Goal: Contribute content: Contribute content

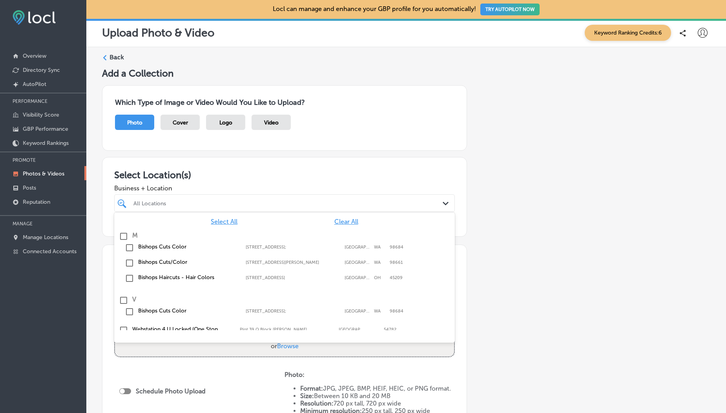
click at [190, 200] on div "All Locations" at bounding box center [289, 203] width 310 height 7
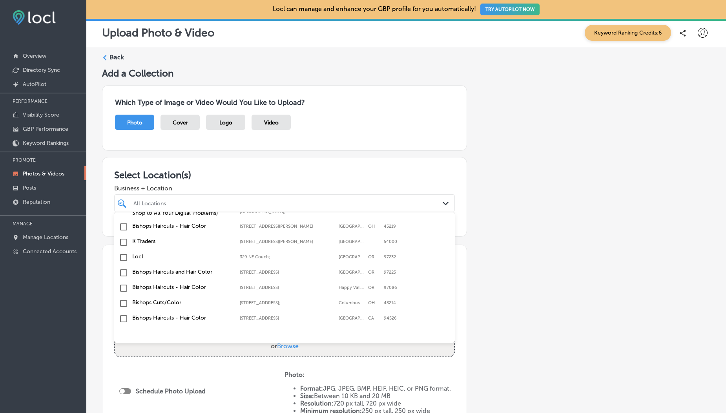
click at [121, 242] on input "checkbox" at bounding box center [123, 242] width 9 height 9
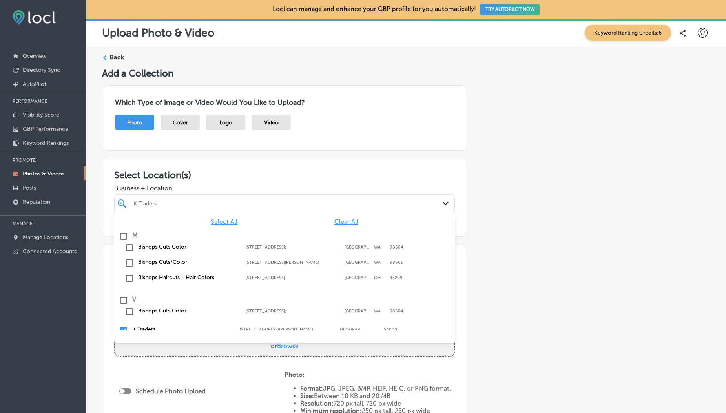
click at [188, 173] on h3 "Select Location(s)" at bounding box center [284, 174] width 341 height 11
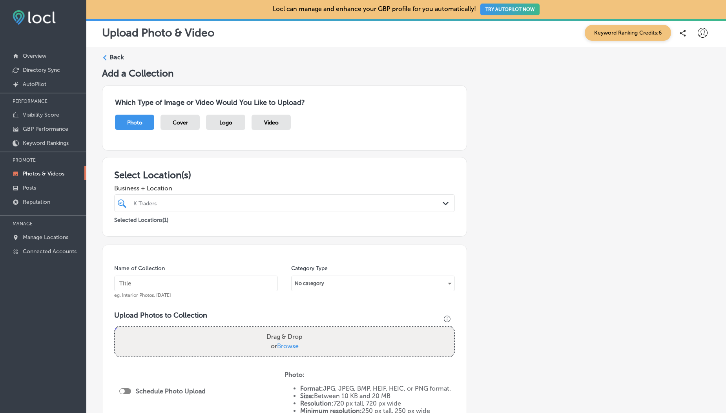
click at [281, 343] on span "Browse" at bounding box center [288, 345] width 22 height 7
click at [281, 329] on input "Drag & Drop or Browse" at bounding box center [284, 328] width 339 height 2
type input "C:\fakepath\Screenshot from 2025-09-03 17-33-28.png"
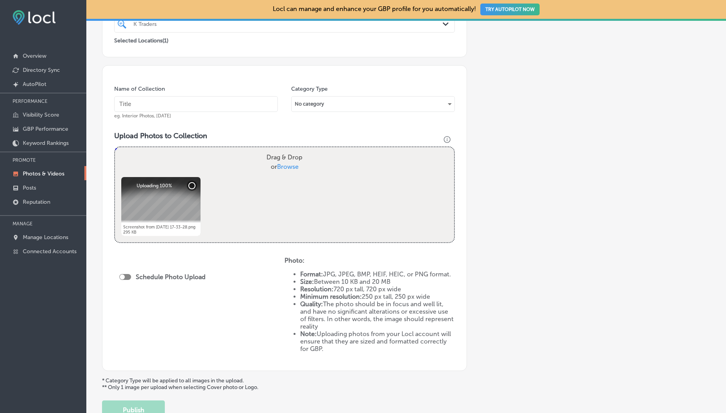
scroll to position [239, 0]
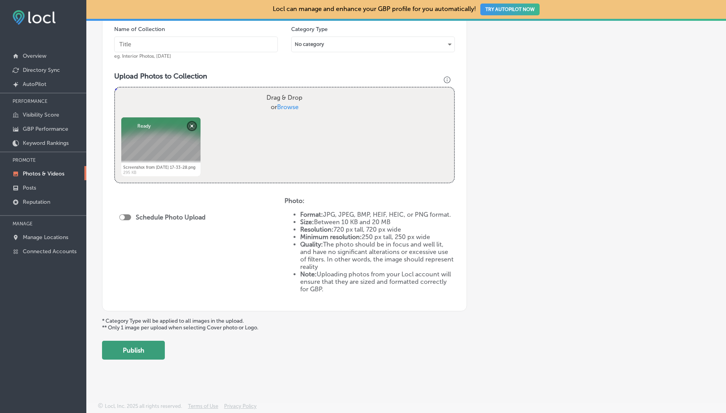
click at [150, 351] on button "Publish" at bounding box center [133, 350] width 63 height 19
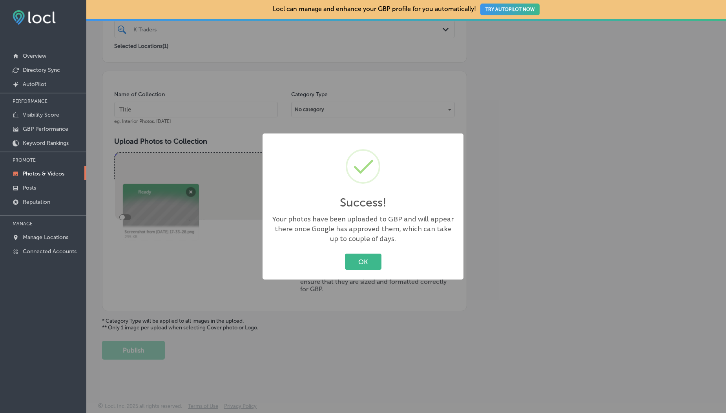
scroll to position [174, 0]
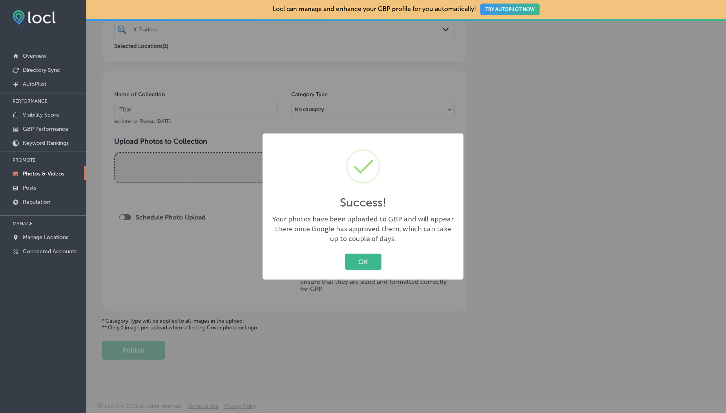
click at [39, 177] on p "Photos & Videos" at bounding box center [44, 173] width 42 height 7
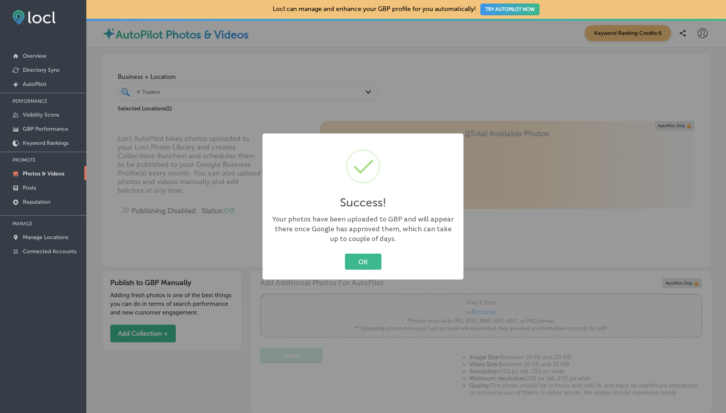
click at [344, 263] on div "OK Cancel" at bounding box center [363, 262] width 185 height 20
type input "5"
click at [354, 263] on button "OK" at bounding box center [363, 262] width 37 height 16
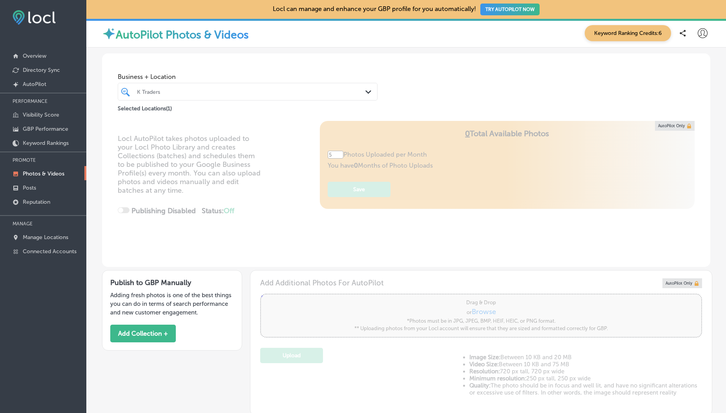
scroll to position [324, 0]
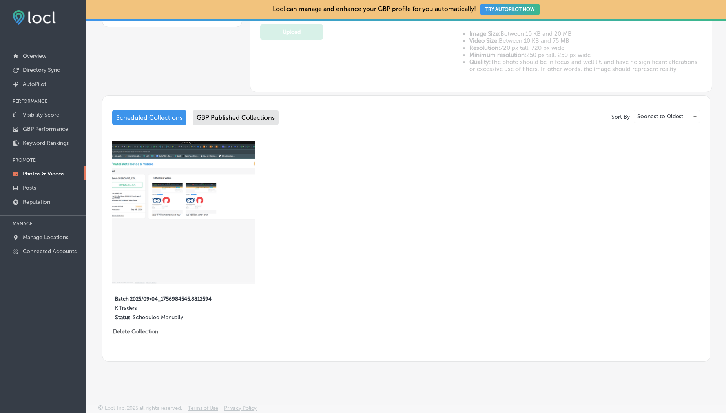
click at [229, 113] on div "GBP Published Collections" at bounding box center [236, 117] width 86 height 15
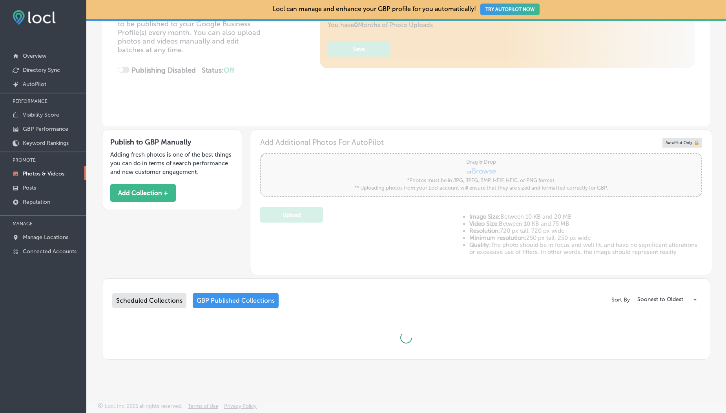
scroll to position [140, 0]
click at [171, 300] on div "Scheduled Collections" at bounding box center [149, 300] width 74 height 15
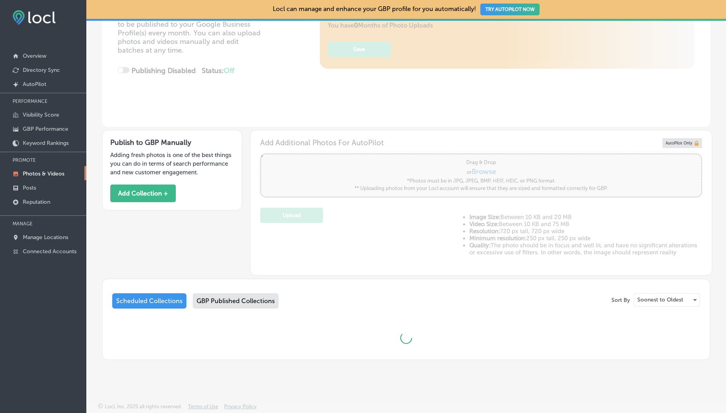
scroll to position [324, 0]
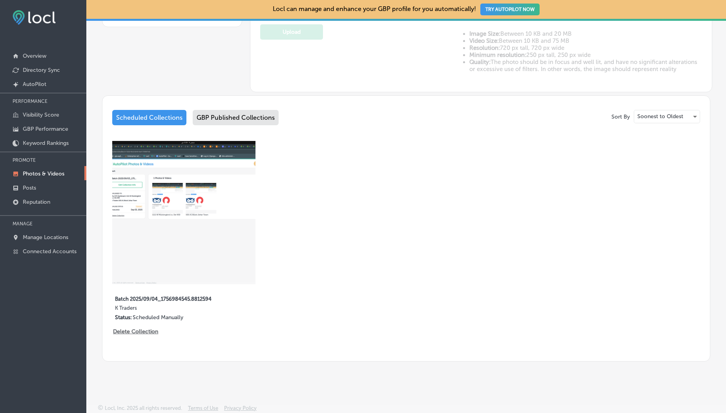
click at [159, 195] on img at bounding box center [183, 212] width 143 height 143
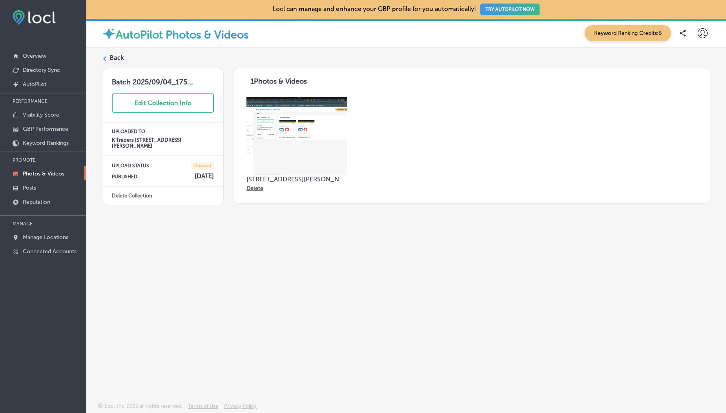
click at [113, 55] on label "Back" at bounding box center [117, 57] width 15 height 9
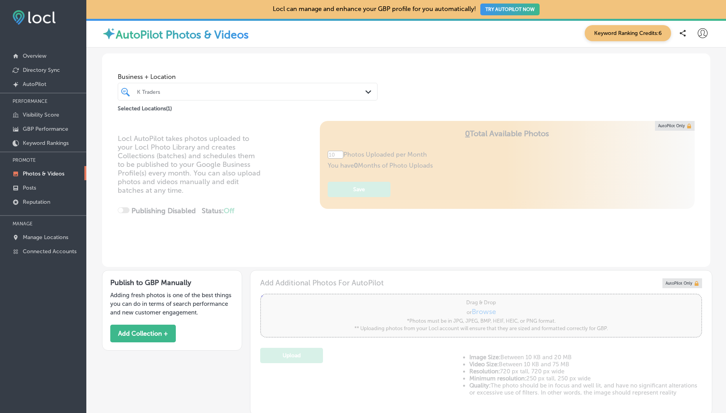
type input "5"
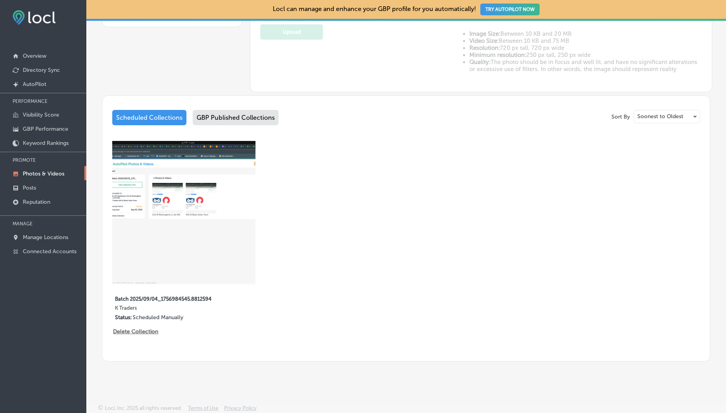
scroll to position [4, 0]
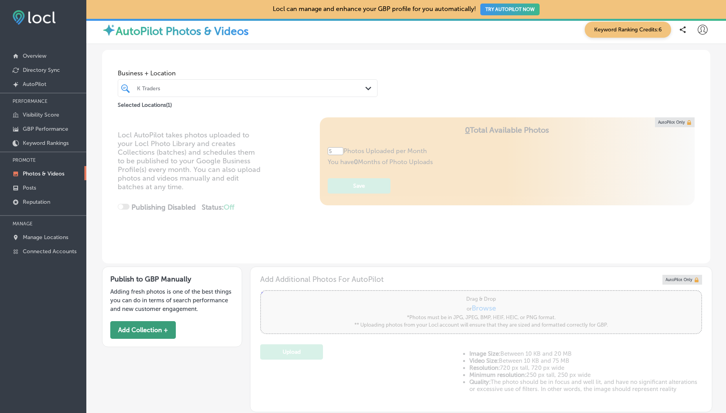
click at [131, 334] on button "Add Collection +" at bounding box center [143, 330] width 66 height 18
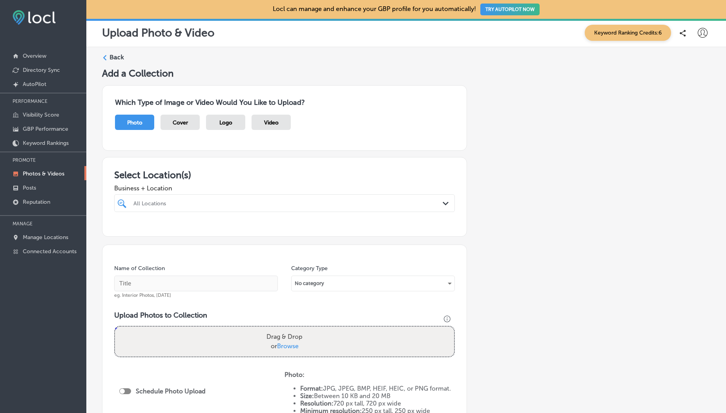
click at [279, 114] on div "Which Type of Image or Video Would You Like to Upload? Photo Cover Logo Video" at bounding box center [284, 118] width 365 height 66
click at [269, 130] on div "Photo Cover Logo Video" at bounding box center [284, 126] width 339 height 23
click at [268, 125] on span "Video" at bounding box center [271, 122] width 15 height 7
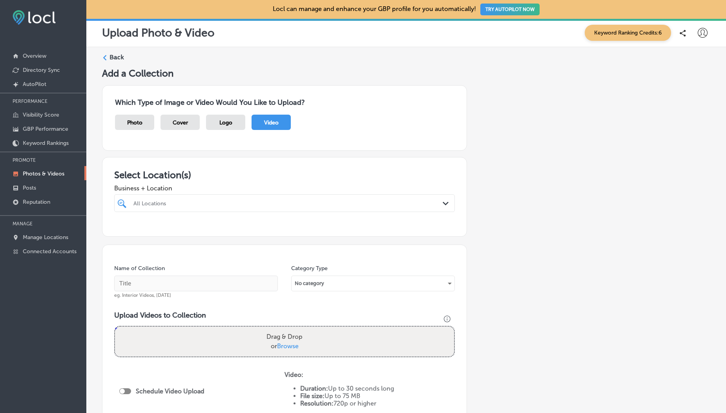
click at [188, 205] on div "All Locations" at bounding box center [289, 203] width 310 height 7
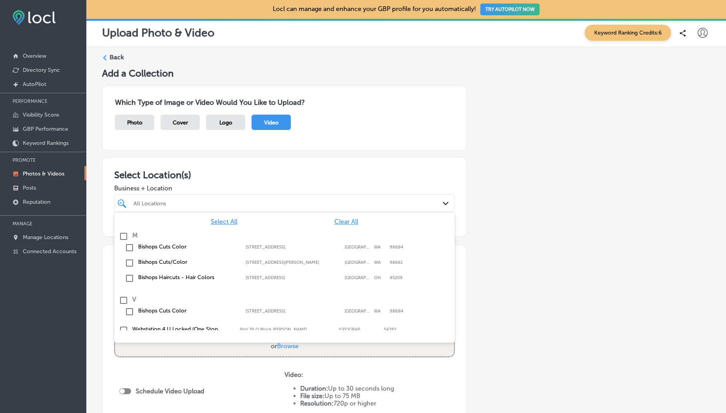
scroll to position [101, 0]
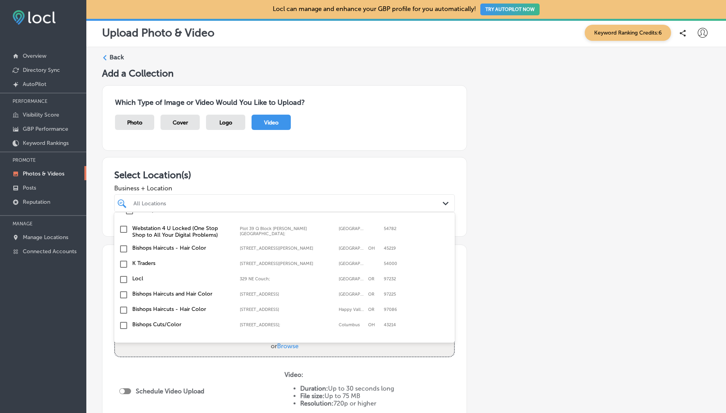
click at [120, 263] on input "checkbox" at bounding box center [123, 264] width 9 height 9
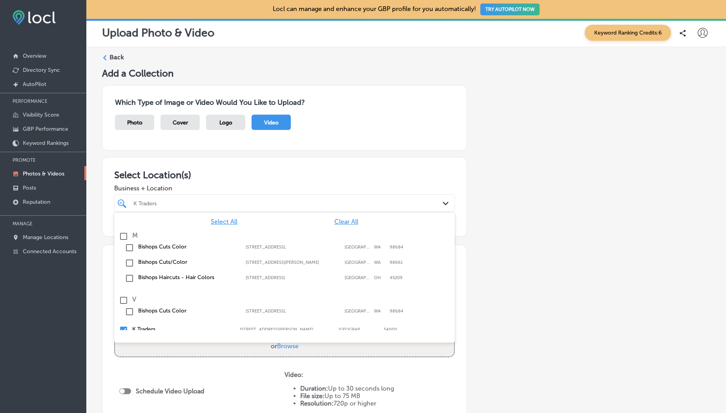
click at [177, 201] on div "K Traders" at bounding box center [289, 203] width 310 height 7
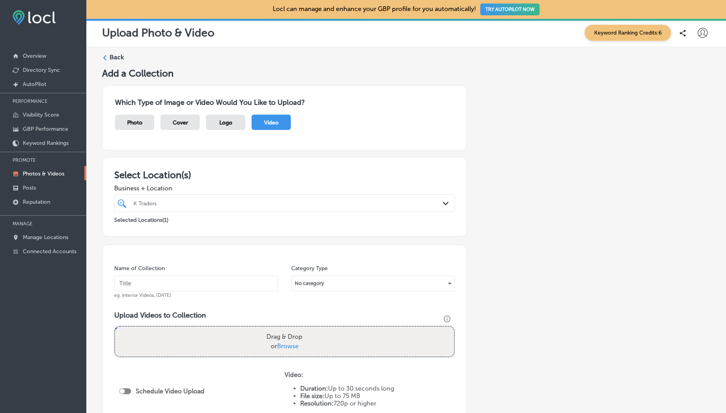
click at [285, 343] on span "Browse" at bounding box center [288, 345] width 22 height 7
click at [285, 329] on input "Drag & Drop or Browse" at bounding box center [284, 328] width 339 height 2
type input "C:\fakepath\5532765-uhd_2160_4096_25fps.mp4"
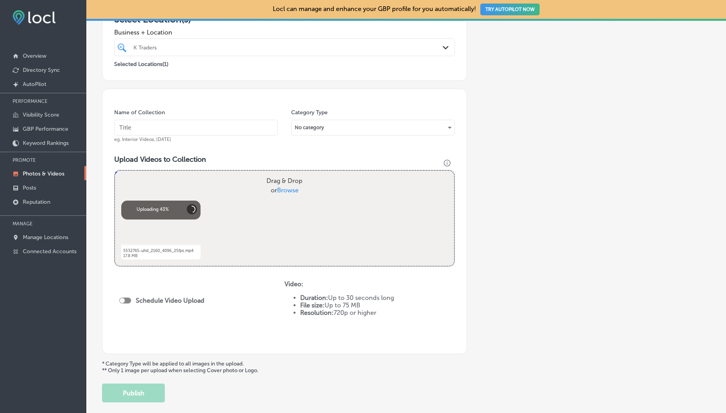
scroll to position [199, 0]
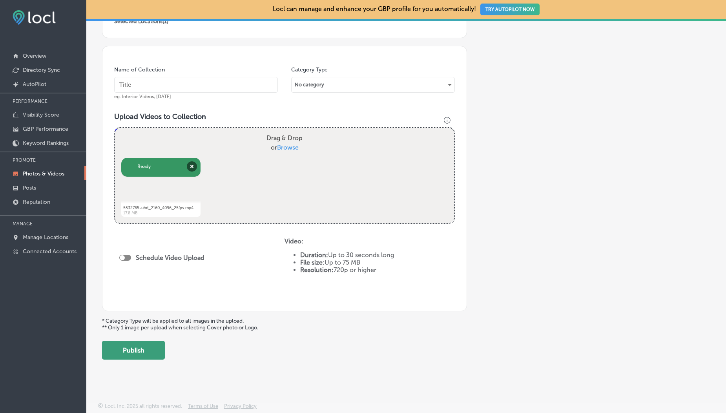
click at [137, 350] on button "Publish" at bounding box center [133, 350] width 63 height 19
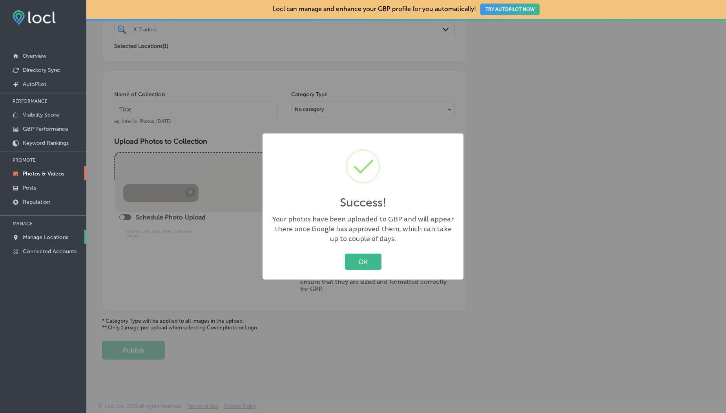
scroll to position [174, 0]
click at [39, 172] on p "Photos & Videos" at bounding box center [44, 173] width 42 height 7
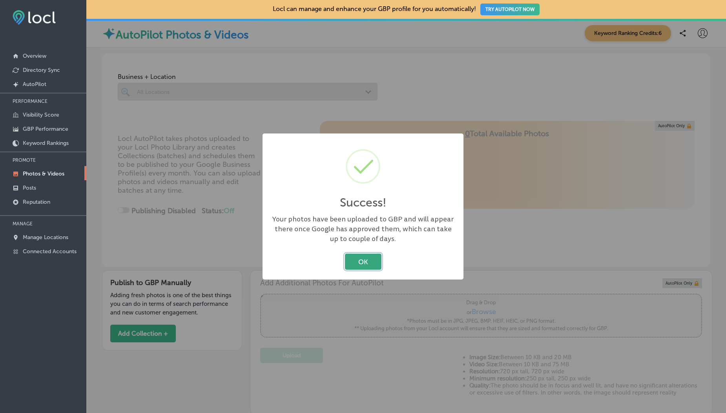
click at [353, 262] on button "OK" at bounding box center [363, 262] width 37 height 16
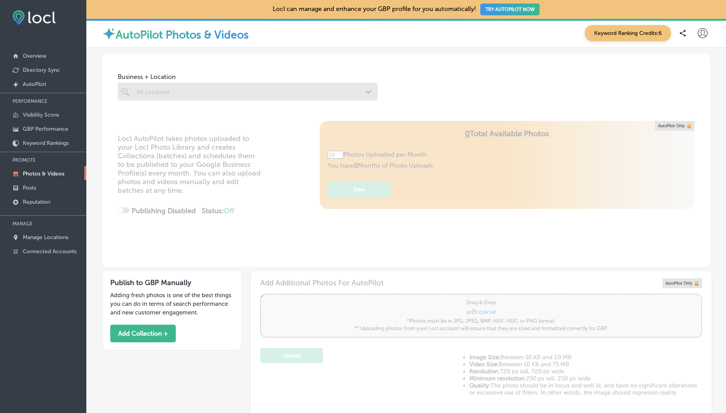
scroll to position [140, 0]
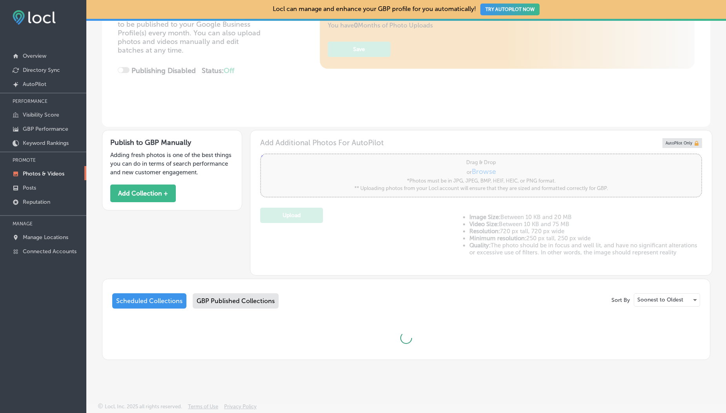
click at [238, 298] on div "GBP Published Collections" at bounding box center [236, 300] width 86 height 15
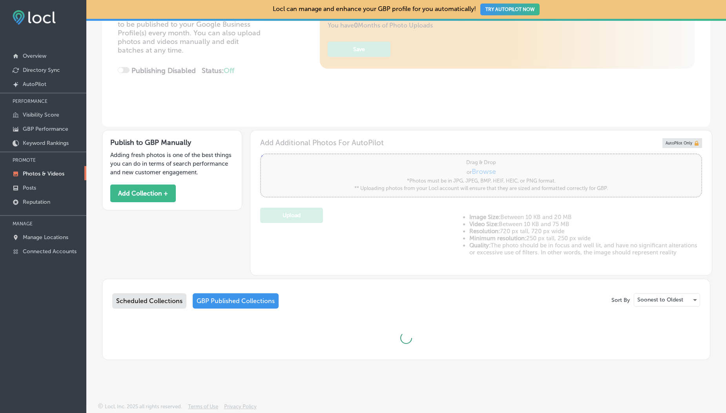
type input "5"
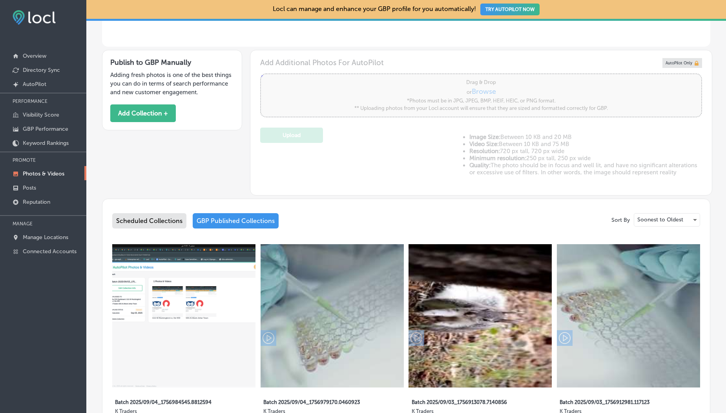
click at [169, 222] on div "Scheduled Collections" at bounding box center [149, 220] width 74 height 15
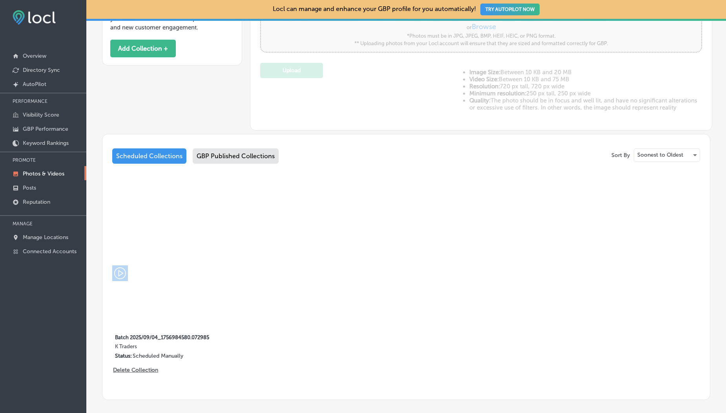
scroll to position [295, 0]
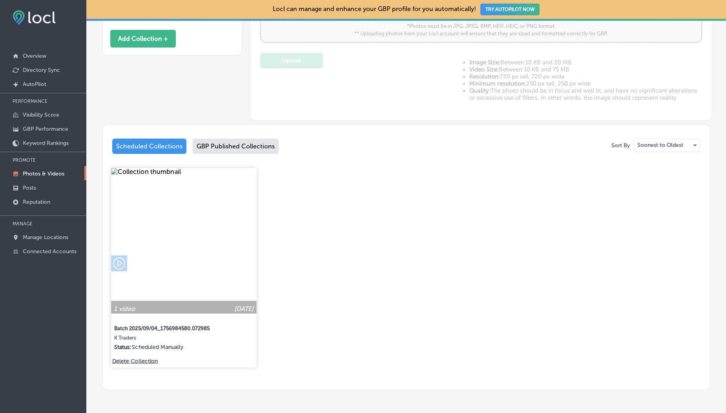
click at [176, 230] on img at bounding box center [183, 240] width 145 height 145
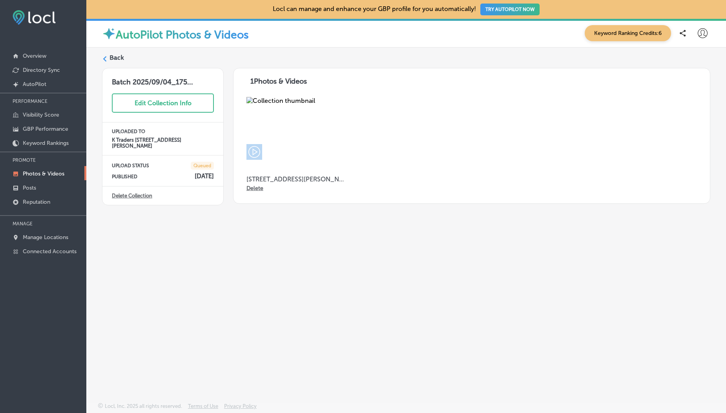
click at [114, 57] on label "Back" at bounding box center [117, 57] width 15 height 9
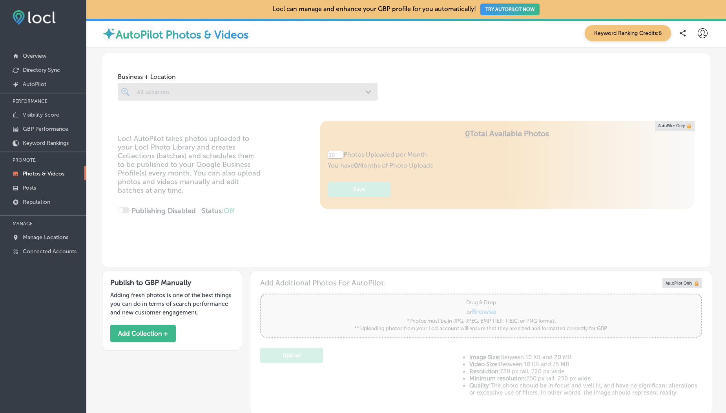
scroll to position [324, 0]
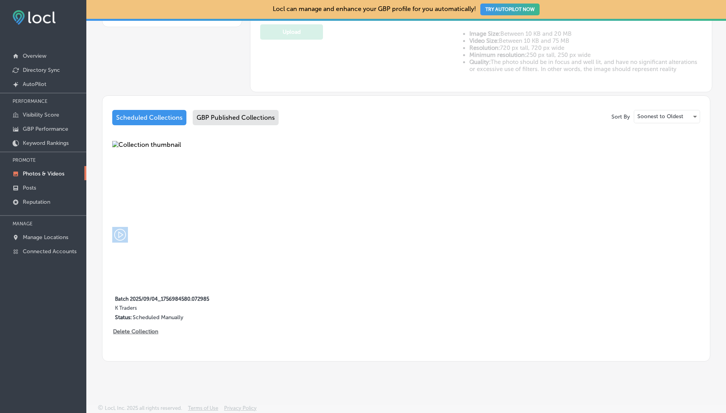
type input "5"
click at [230, 119] on div "GBP Published Collections" at bounding box center [236, 117] width 86 height 15
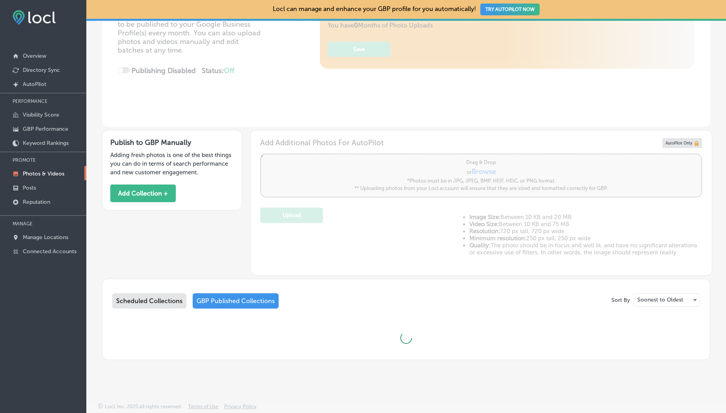
scroll to position [324, 0]
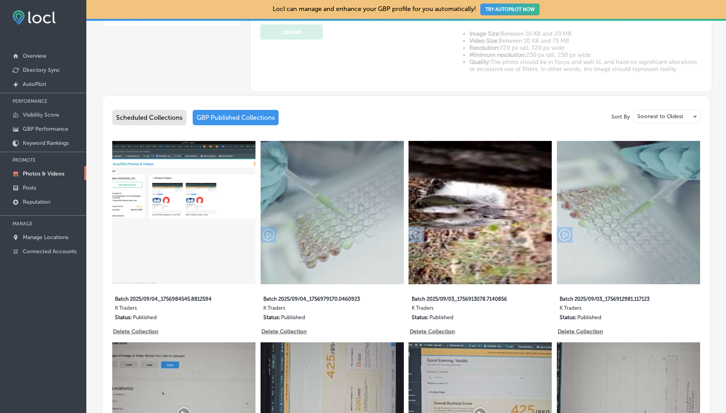
click at [161, 126] on div "Scheduled Collections GBP Published Collections" at bounding box center [406, 119] width 588 height 18
click at [154, 117] on div "Scheduled Collections" at bounding box center [149, 117] width 74 height 15
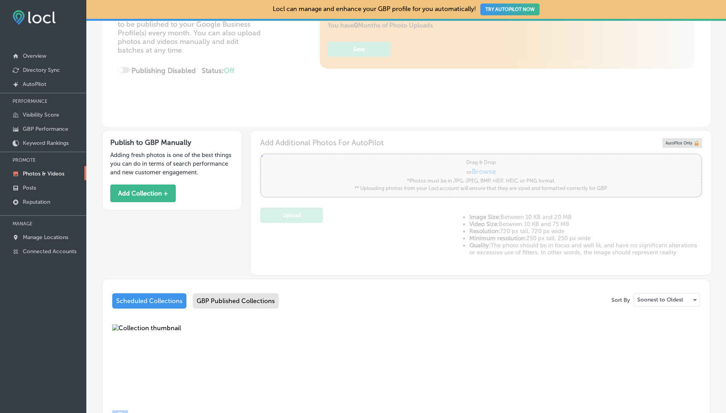
scroll to position [324, 0]
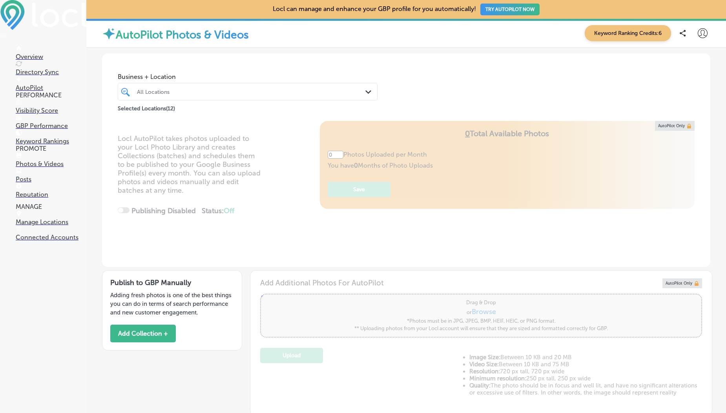
scroll to position [135, 0]
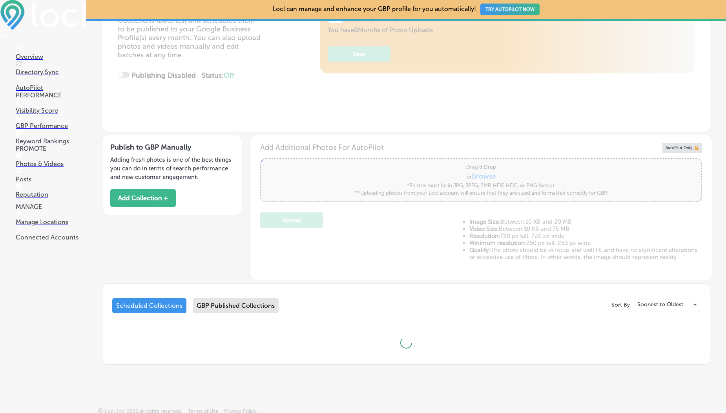
type input "5"
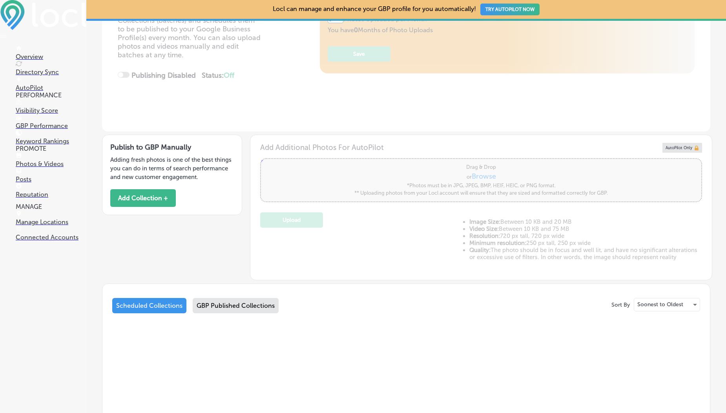
scroll to position [0, 0]
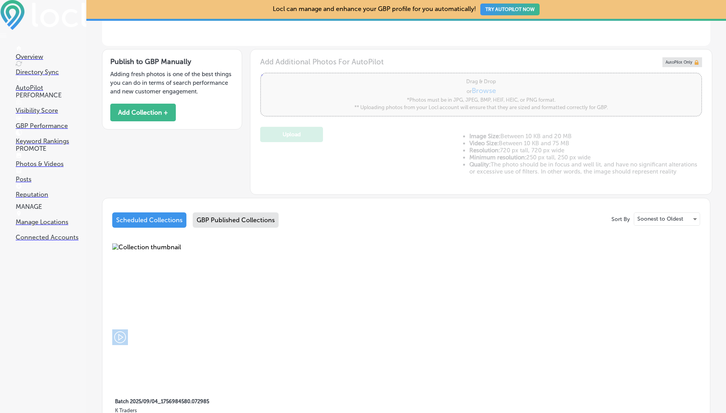
click at [220, 220] on div "GBP Published Collections" at bounding box center [236, 219] width 86 height 15
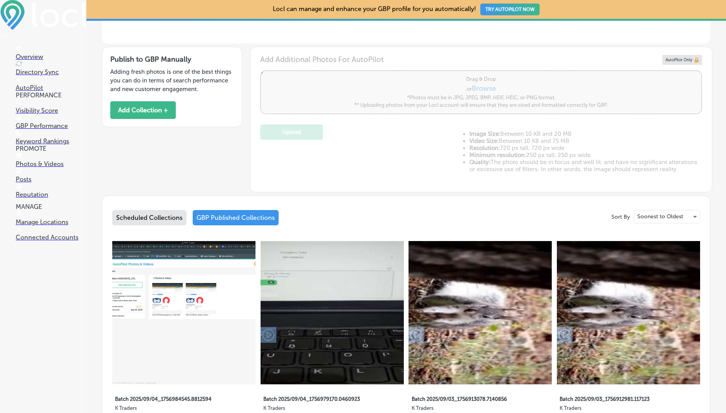
scroll to position [267, 0]
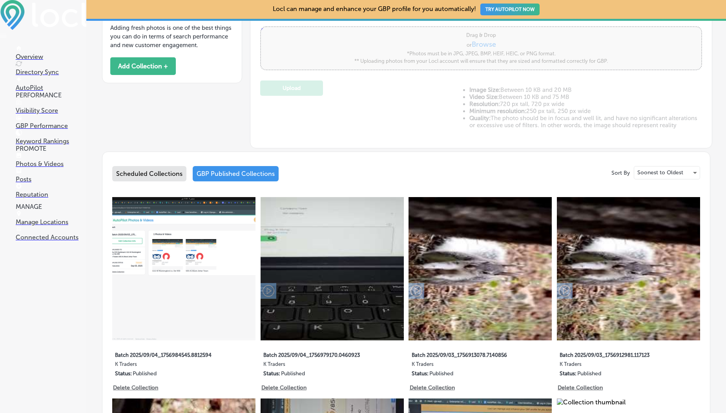
click at [157, 173] on div "Scheduled Collections" at bounding box center [149, 173] width 74 height 15
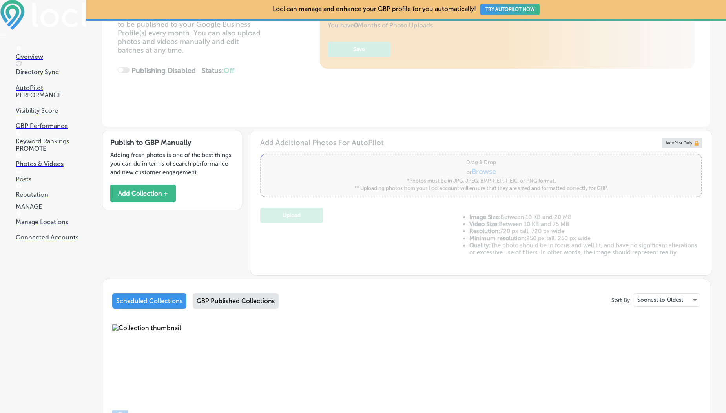
scroll to position [267, 0]
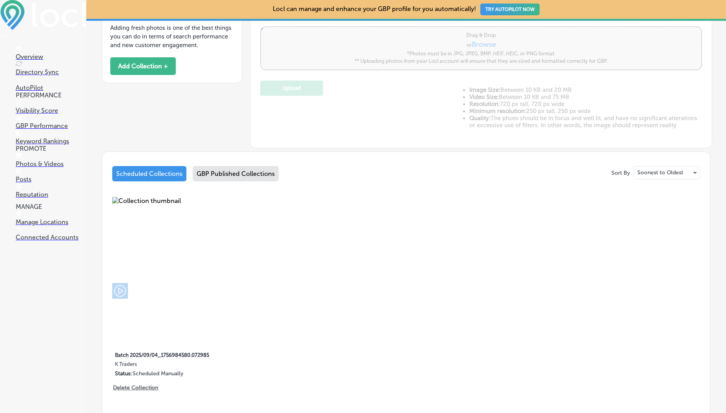
click at [220, 169] on div "GBP Published Collections" at bounding box center [236, 173] width 86 height 15
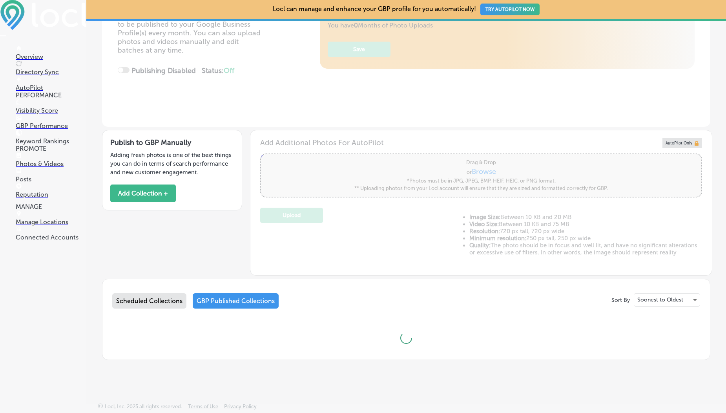
scroll to position [267, 0]
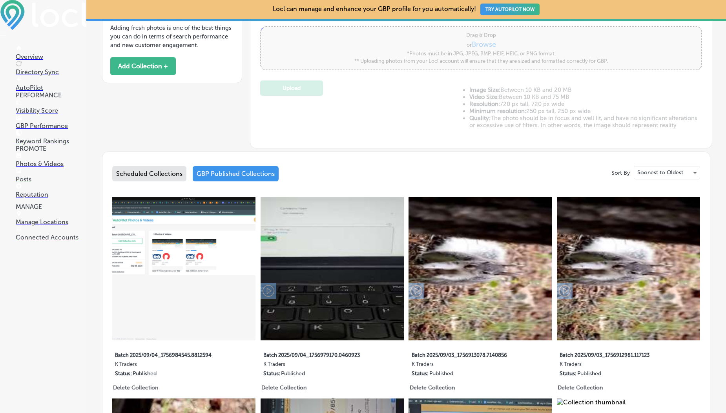
click at [151, 175] on div "Scheduled Collections" at bounding box center [149, 173] width 74 height 15
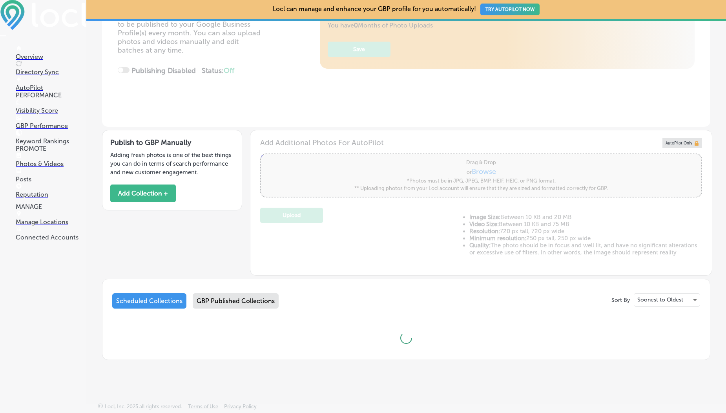
scroll to position [267, 0]
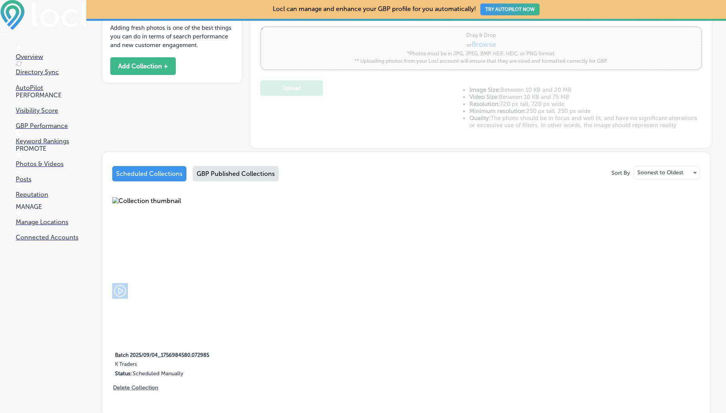
click at [228, 168] on div "GBP Published Collections" at bounding box center [236, 173] width 86 height 15
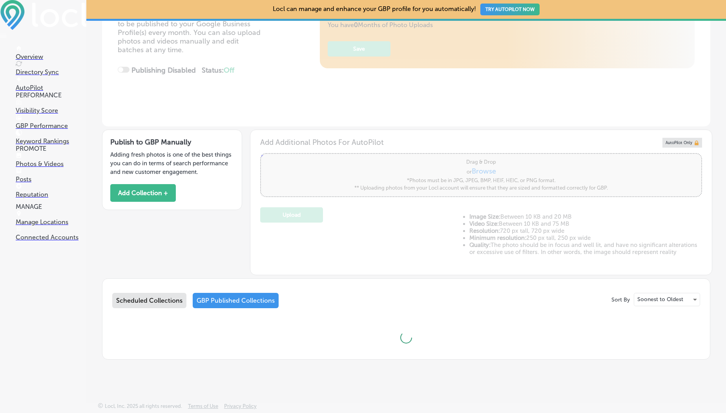
scroll to position [140, 0]
drag, startPoint x: 162, startPoint y: 216, endPoint x: 159, endPoint y: 260, distance: 44.1
click at [159, 260] on div "Publish to GBP Manually Adding fresh photos is one of the best things you can d…" at bounding box center [406, 201] width 609 height 149
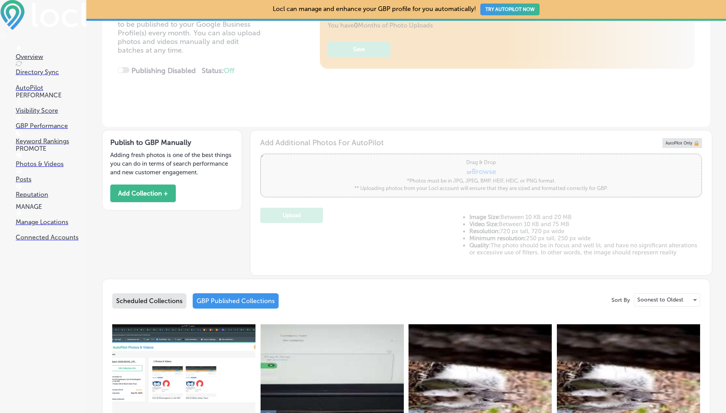
scroll to position [267, 0]
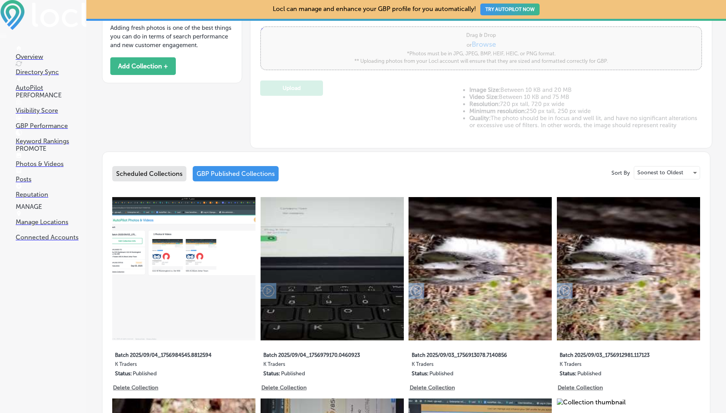
click at [152, 299] on img at bounding box center [183, 268] width 143 height 143
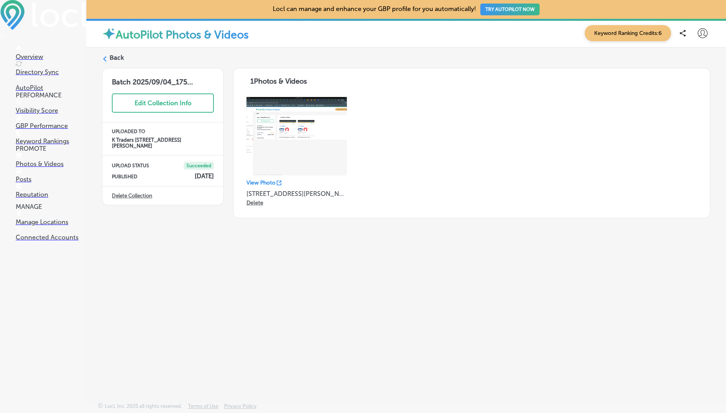
click at [104, 57] on icon at bounding box center [104, 58] width 5 height 5
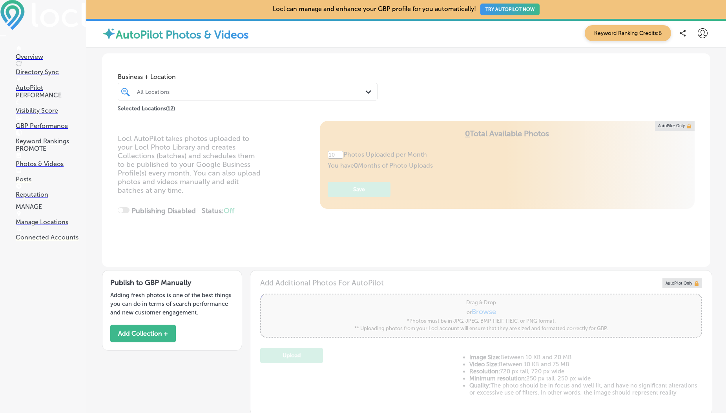
type input "5"
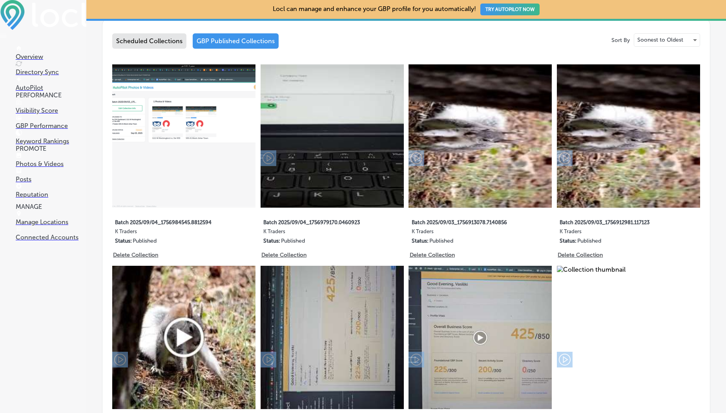
click at [157, 42] on div "Scheduled Collections" at bounding box center [149, 40] width 74 height 15
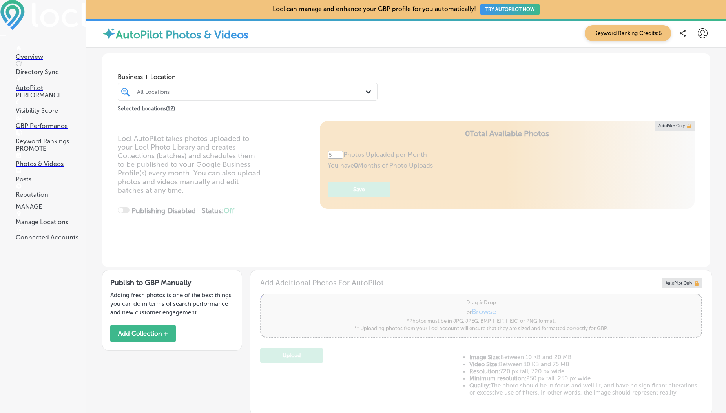
click at [168, 90] on div "All Locations" at bounding box center [251, 91] width 229 height 7
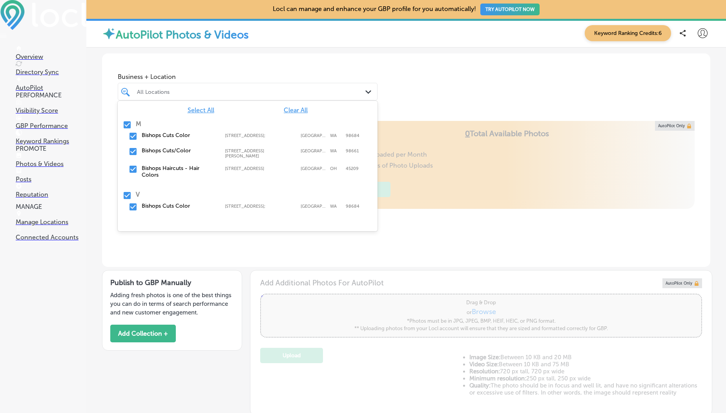
click at [168, 90] on div "All Locations" at bounding box center [251, 91] width 229 height 7
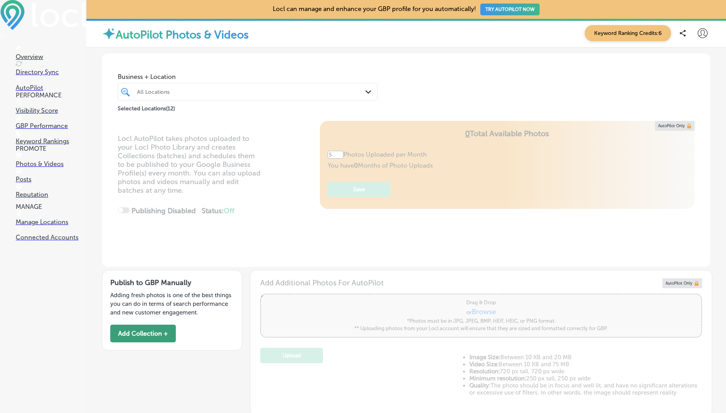
click at [149, 339] on button "Add Collection +" at bounding box center [143, 334] width 66 height 18
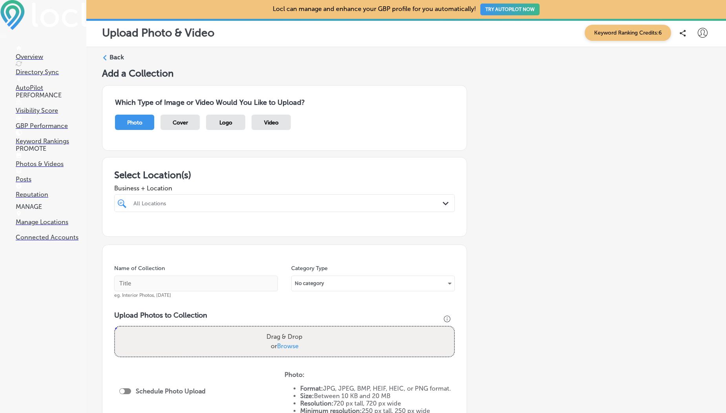
click at [194, 208] on div at bounding box center [270, 203] width 274 height 11
click at [210, 181] on div "Business + Location All Locations Path Created with Sketch." at bounding box center [284, 196] width 341 height 31
click at [115, 59] on label "Back" at bounding box center [117, 57] width 15 height 9
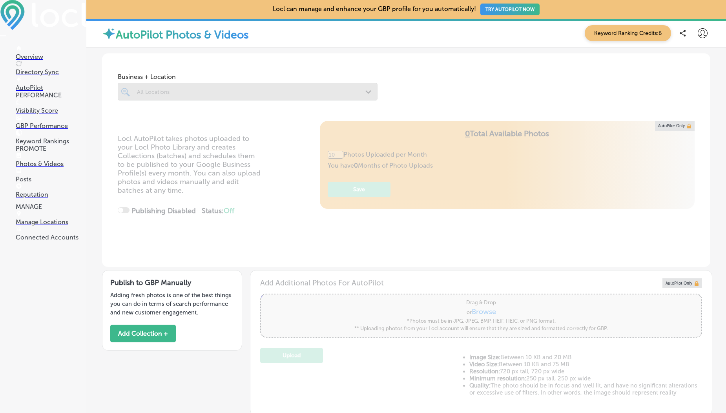
scroll to position [140, 0]
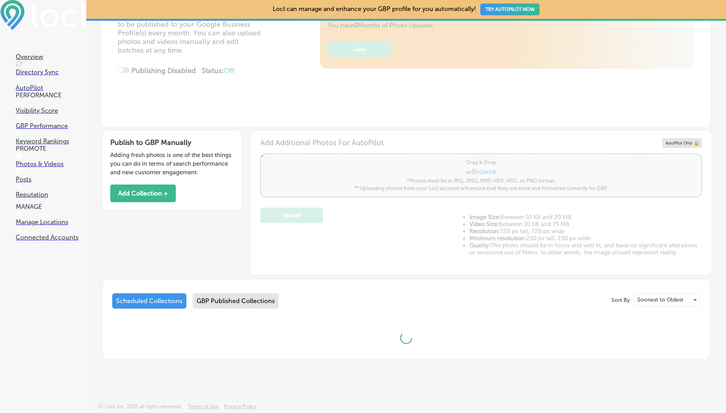
type input "5"
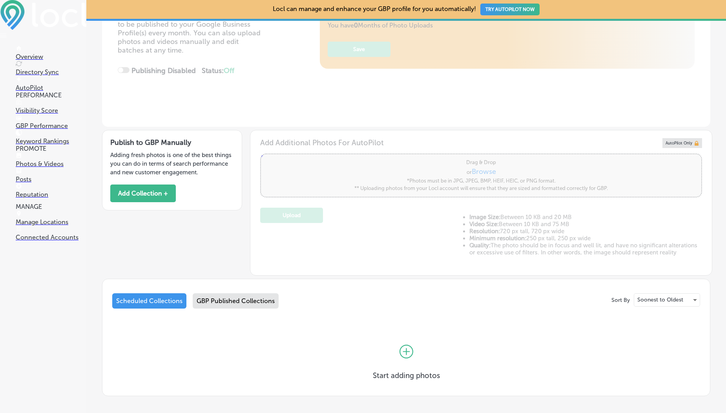
scroll to position [176, 0]
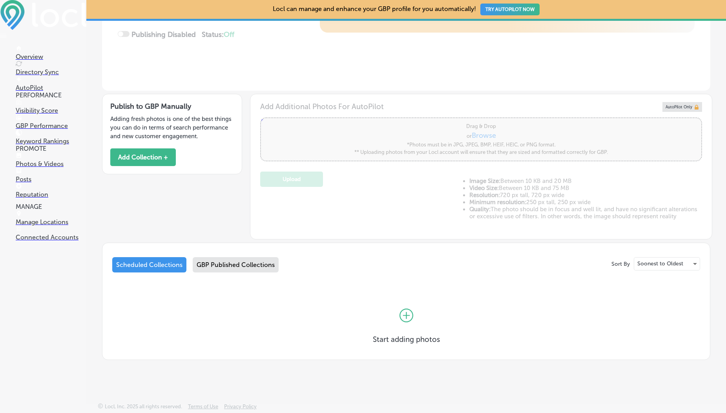
click at [216, 257] on div "GBP Published Collections" at bounding box center [236, 264] width 86 height 15
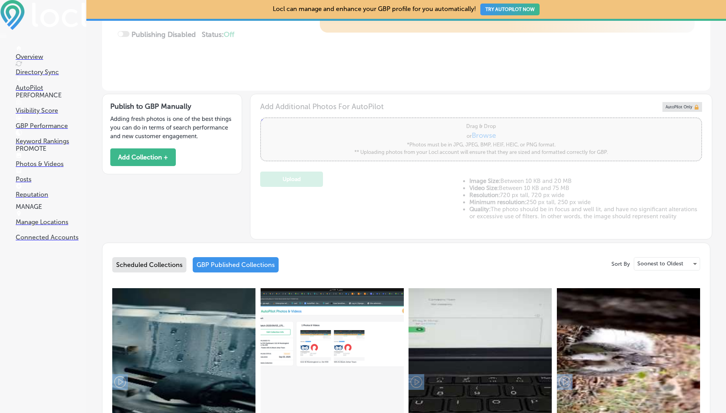
scroll to position [311, 0]
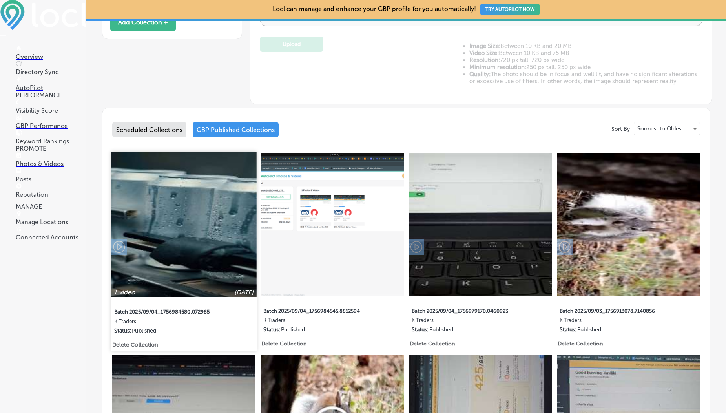
click at [196, 231] on img at bounding box center [183, 224] width 145 height 145
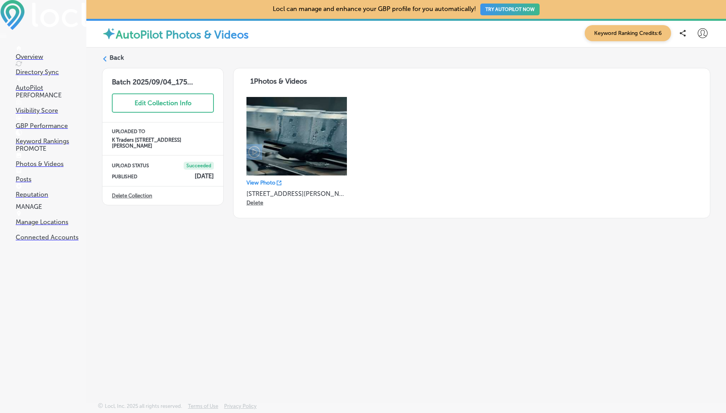
click at [118, 59] on label "Back" at bounding box center [117, 57] width 15 height 9
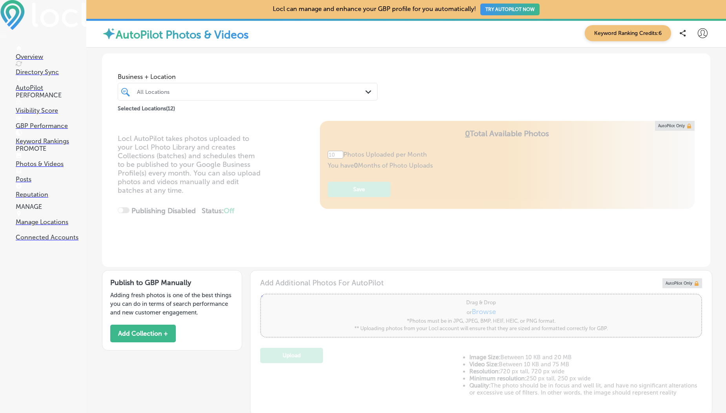
scroll to position [218, 0]
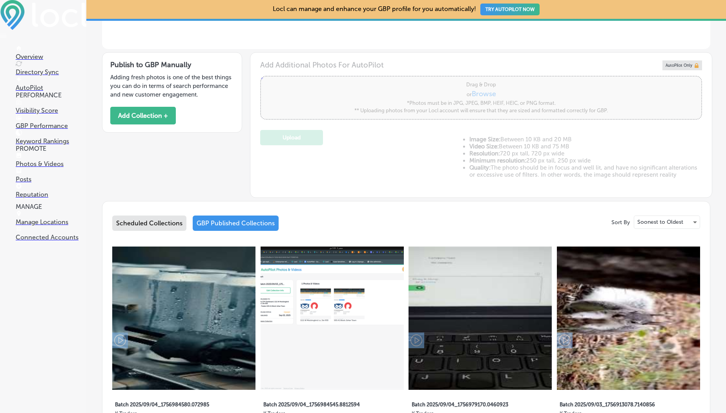
type input "5"
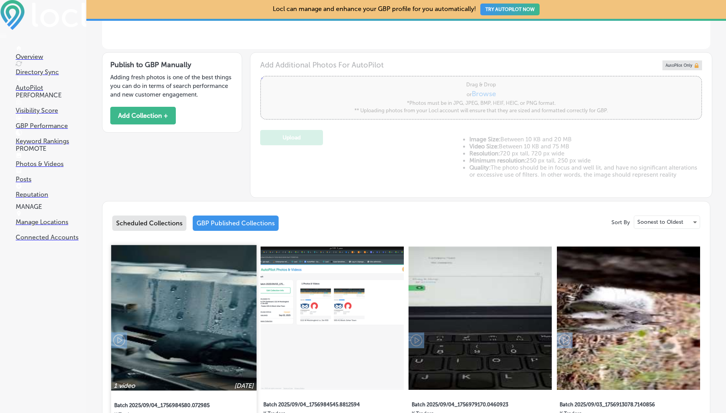
click at [213, 294] on img at bounding box center [183, 317] width 145 height 145
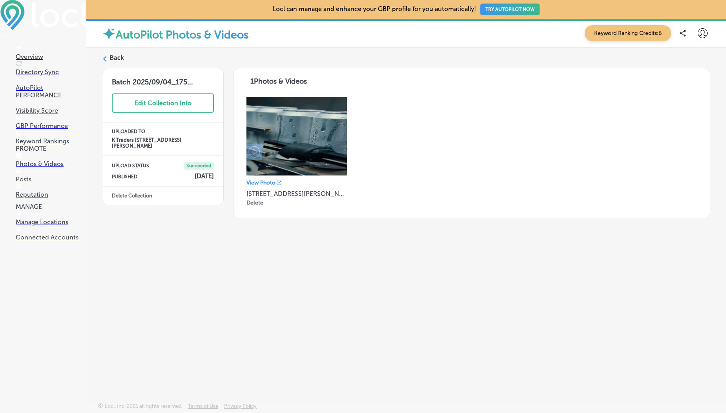
click at [271, 182] on p "View Photo" at bounding box center [261, 182] width 29 height 7
click at [118, 58] on label "Back" at bounding box center [117, 57] width 15 height 9
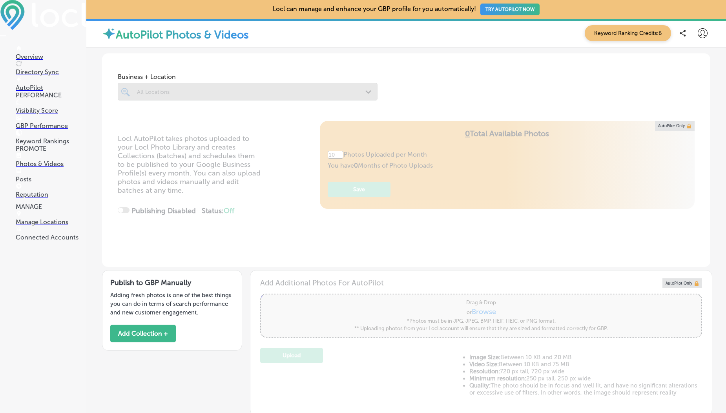
scroll to position [419, 0]
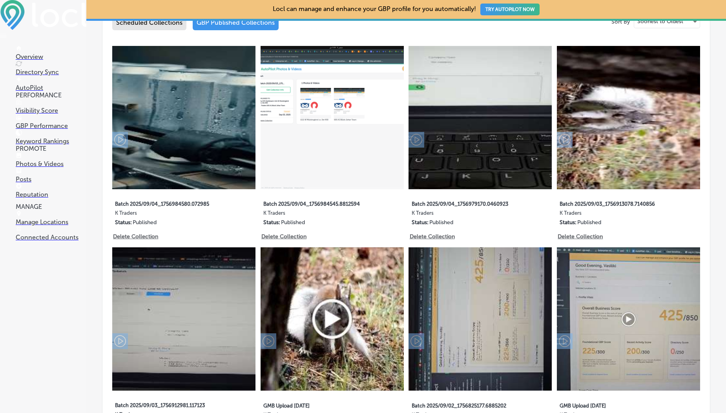
type input "5"
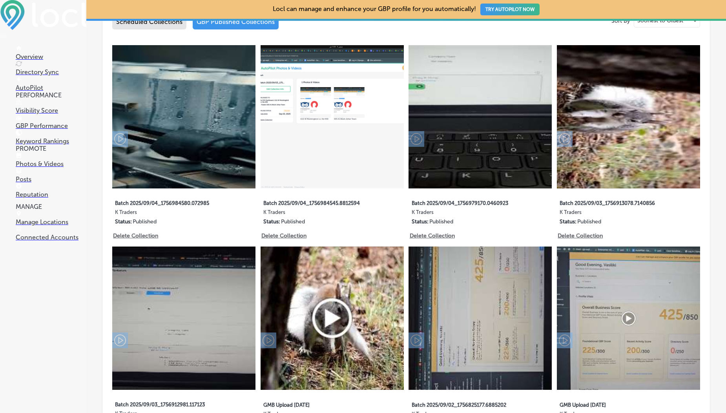
click at [198, 137] on img at bounding box center [183, 116] width 143 height 143
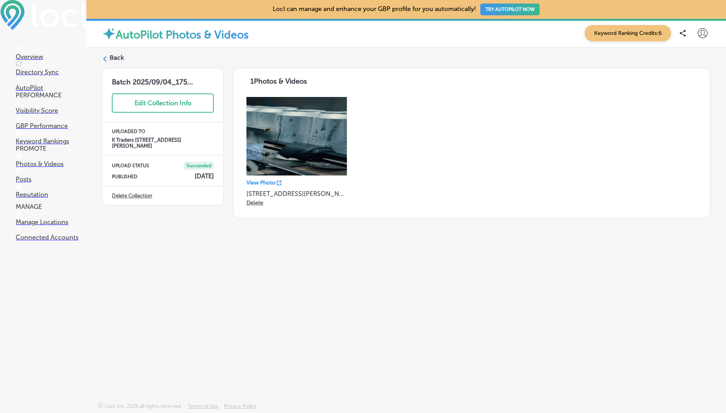
click at [111, 57] on label "Back" at bounding box center [117, 57] width 15 height 9
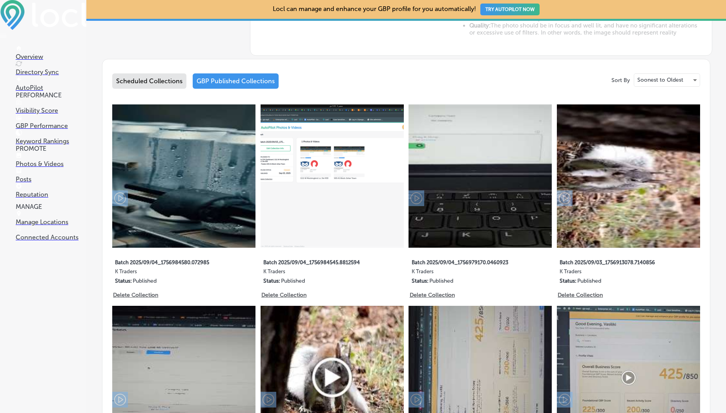
scroll to position [415, 0]
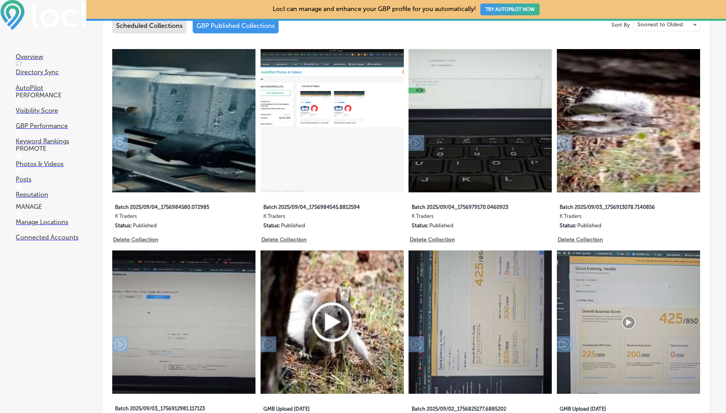
type input "5"
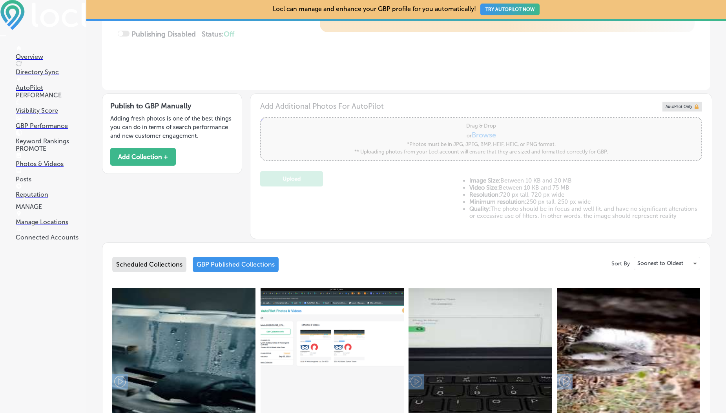
click at [156, 260] on div "Scheduled Collections" at bounding box center [149, 264] width 74 height 15
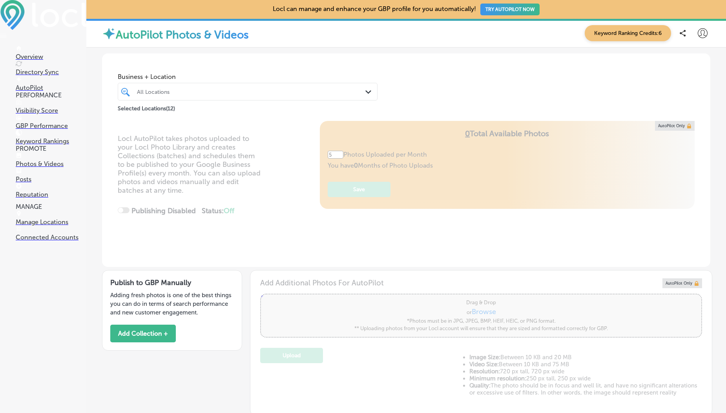
scroll to position [176, 0]
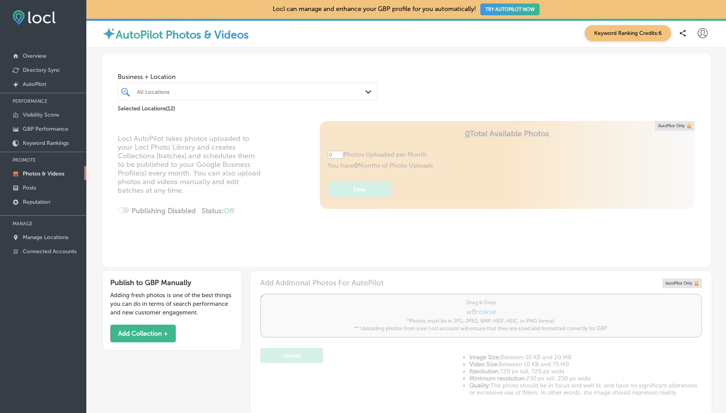
type input "5"
click at [132, 331] on button "Add Collection +" at bounding box center [143, 334] width 66 height 18
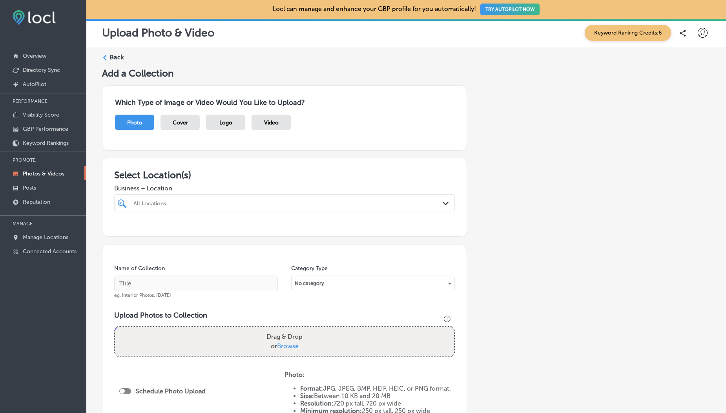
click at [268, 126] on div "Video" at bounding box center [271, 122] width 39 height 15
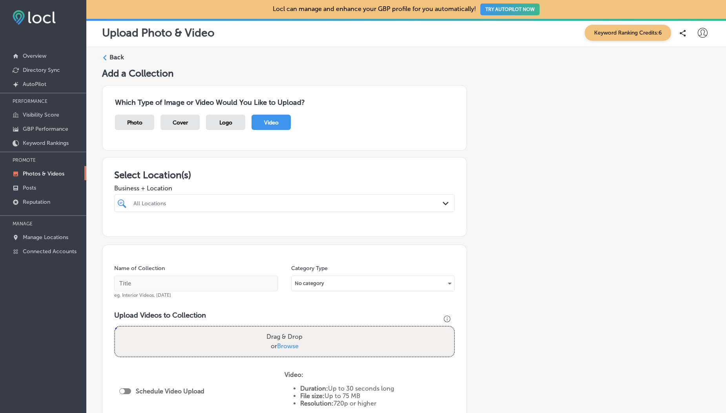
click at [216, 203] on div "All Locations" at bounding box center [289, 203] width 310 height 7
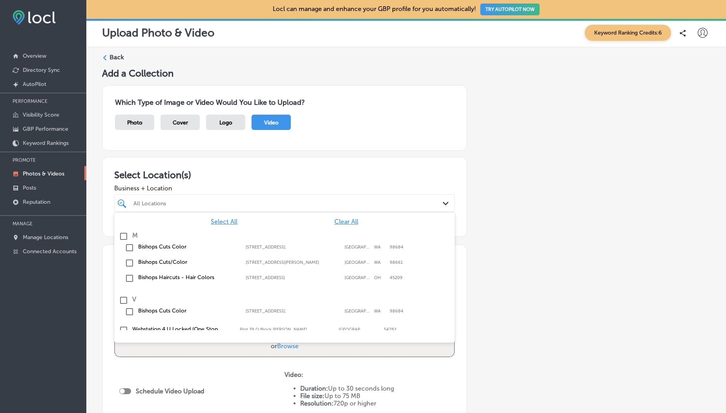
scroll to position [136, 0]
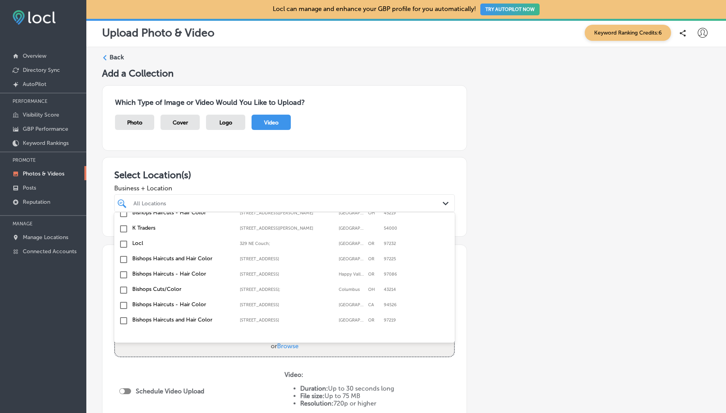
click at [125, 231] on input "checkbox" at bounding box center [123, 228] width 9 height 9
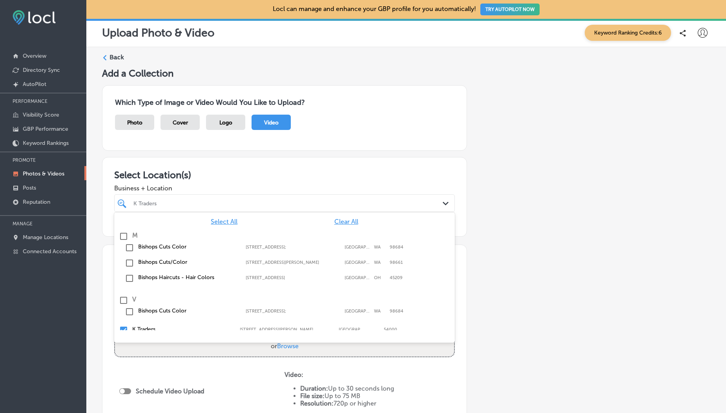
click at [198, 161] on div "Select Location(s) Business + Location option 505 A1 Block Johar Town, selected…" at bounding box center [284, 197] width 365 height 80
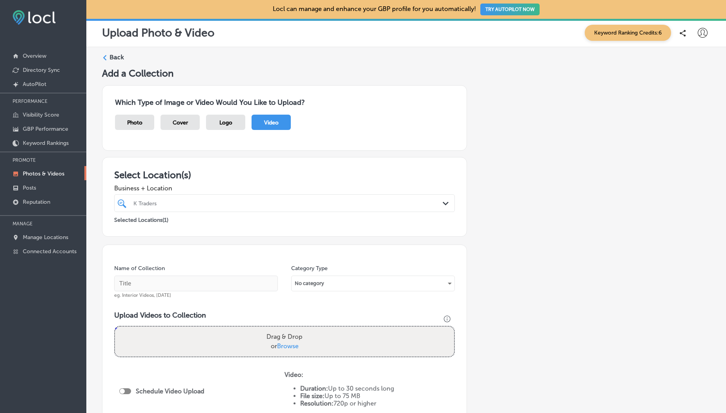
scroll to position [75, 0]
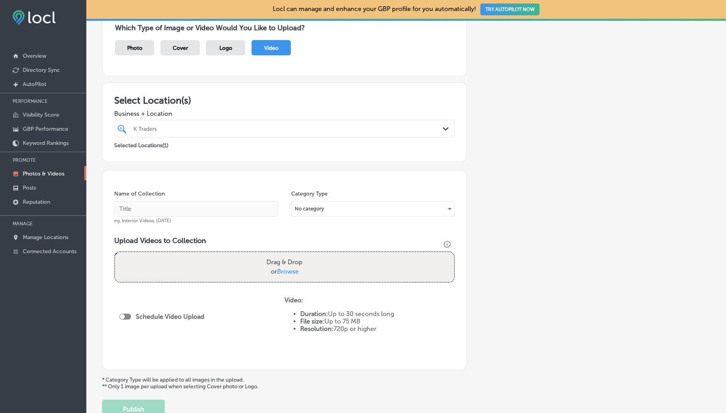
click at [280, 273] on span "Browse" at bounding box center [288, 271] width 22 height 7
click at [280, 254] on input "Drag & Drop or Browse" at bounding box center [284, 253] width 339 height 2
type input "C:\fakepath\1000190050.mp4"
